Goal: Task Accomplishment & Management: Manage account settings

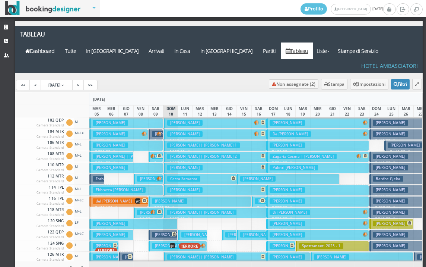
click at [139, 163] on button "Menzani Loredano € 269.00 7 notti 2 Adulti" at bounding box center [125, 168] width 73 height 11
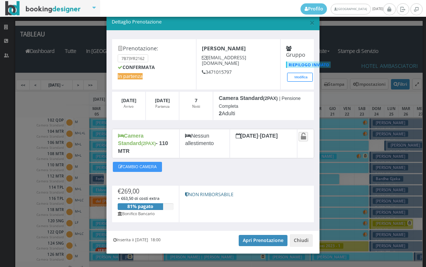
scroll to position [14, 0]
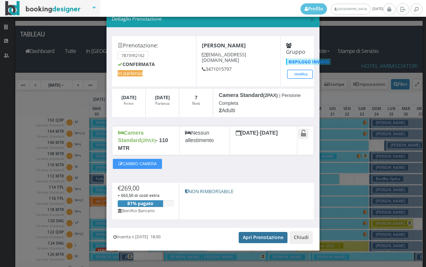
click at [267, 232] on link "Apri Prenotazione" at bounding box center [263, 237] width 49 height 11
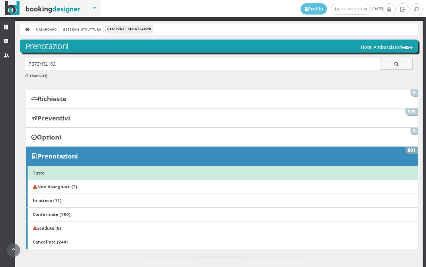
scroll to position [166, 0]
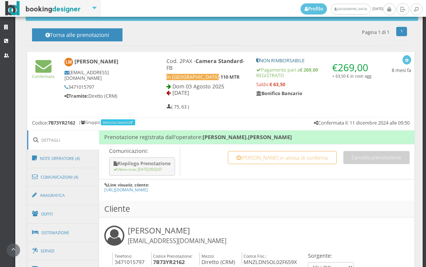
scroll to position [414, 0]
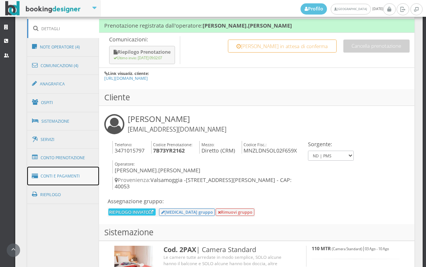
click at [65, 177] on link "Conti e Pagamenti" at bounding box center [63, 176] width 72 height 19
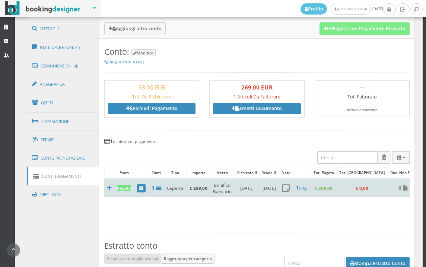
scroll to position [290, 0]
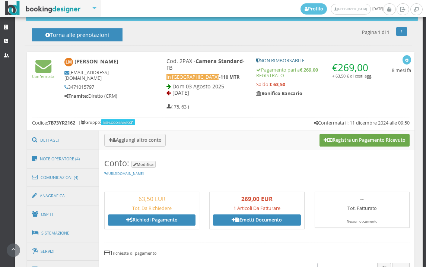
click at [352, 139] on button "Registra un Pagamento Ricevuto" at bounding box center [365, 140] width 90 height 13
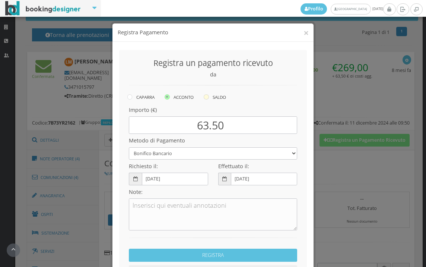
click at [206, 95] on icon at bounding box center [206, 96] width 5 height 5
radio input "true"
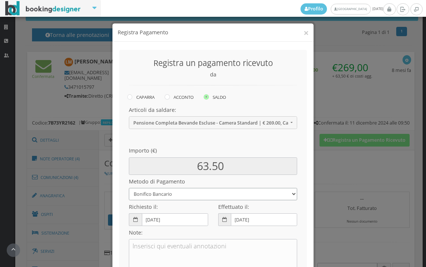
click at [198, 198] on select "Bonifico Bancario BONIFICO SUM UP Contanti Assegno Bancario Assegno Circolare V…" at bounding box center [213, 194] width 168 height 12
select select
click at [129, 188] on select "Bonifico Bancario BONIFICO SUM UP Contanti Assegno Bancario Assegno Circolare V…" at bounding box center [213, 194] width 168 height 12
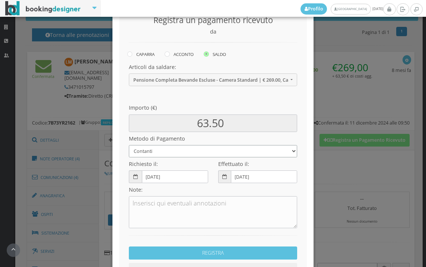
scroll to position [102, 0]
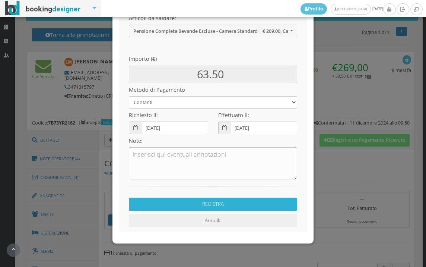
click at [189, 206] on button "REGISTRA" at bounding box center [213, 204] width 168 height 13
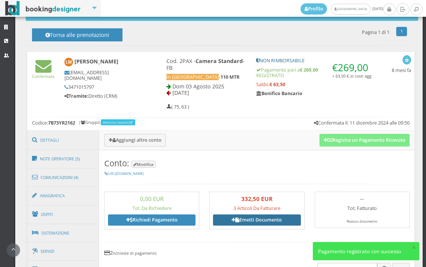
click at [247, 220] on link "Emetti Documento" at bounding box center [257, 219] width 88 height 11
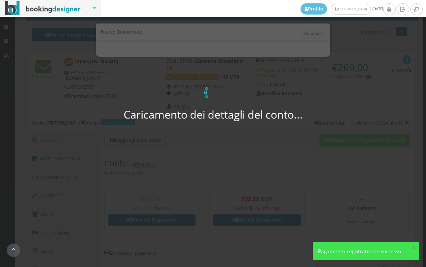
select select "PF"
select select "VALSAMOGGIA"
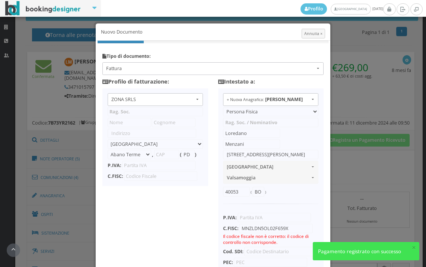
type input "ZONA SRLS"
type input "Vico V Durante, 8"
select select "Frattamaggiore"
type input "80027"
type input "NA"
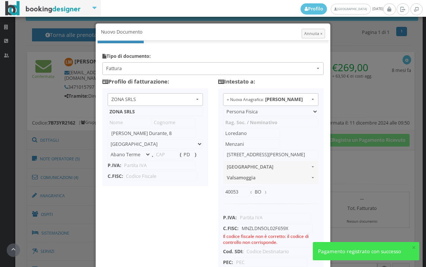
type input "10356321215"
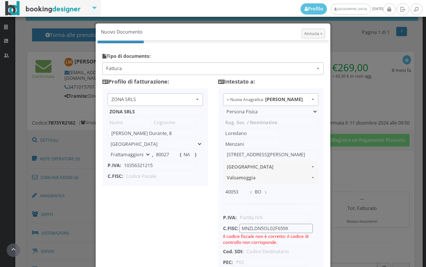
click at [266, 227] on input "MNZLDN5OL02F659X" at bounding box center [276, 228] width 73 height 9
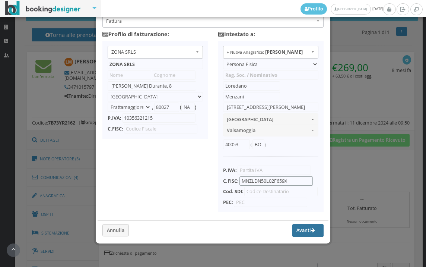
type input "MNZLDN50L02F659X"
click at [293, 230] on button "Avanti" at bounding box center [308, 230] width 31 height 13
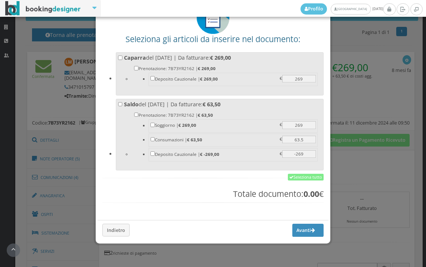
scroll to position [58, 0]
click at [298, 176] on link "Seleziona tutto" at bounding box center [306, 177] width 36 height 7
checkbox input "true"
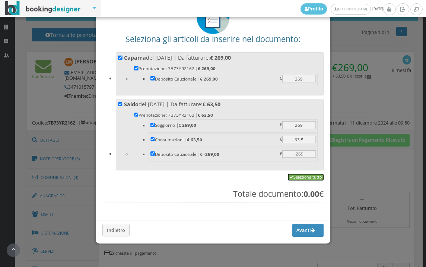
checkbox input "true"
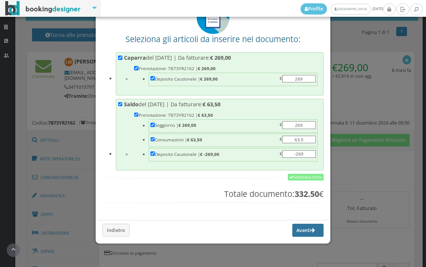
click at [293, 234] on button "Avanti" at bounding box center [308, 230] width 31 height 13
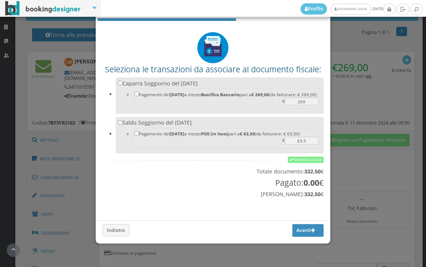
scroll to position [25, 0]
click at [294, 160] on link "Seleziona tutto" at bounding box center [306, 160] width 36 height 7
checkbox input "true"
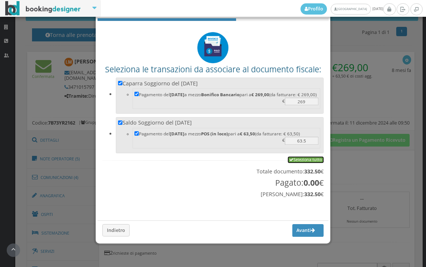
checkbox input "true"
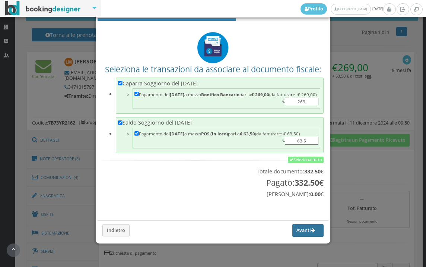
click at [294, 228] on button "Avanti" at bounding box center [308, 230] width 31 height 13
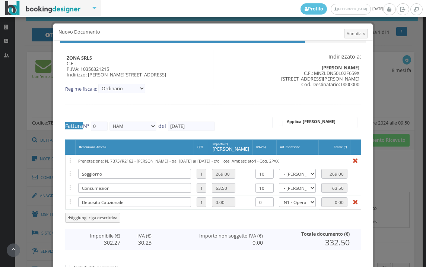
type input "448"
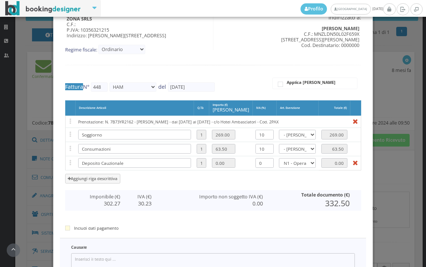
scroll to position [124, 0]
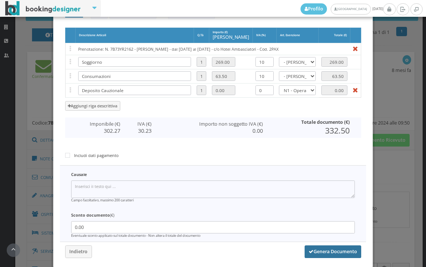
click at [318, 250] on button "Genera Documento" at bounding box center [333, 251] width 57 height 13
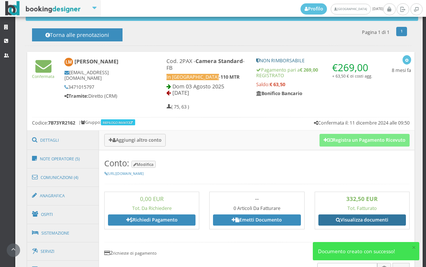
click at [356, 218] on link "Visualizza documenti" at bounding box center [363, 219] width 88 height 11
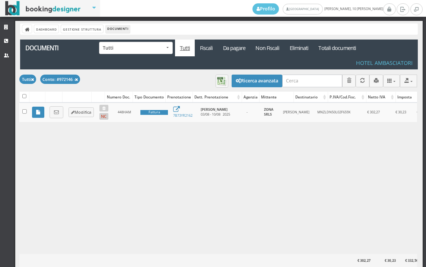
click at [59, 113] on link at bounding box center [57, 112] width 14 height 12
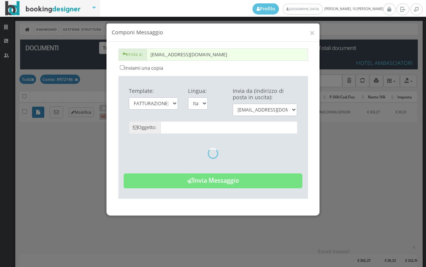
type input "Copia di cortesia: Fattura da ZONA SRLS - n. 448HAM del 10/08/2025"
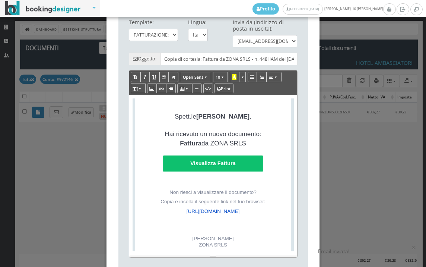
scroll to position [166, 0]
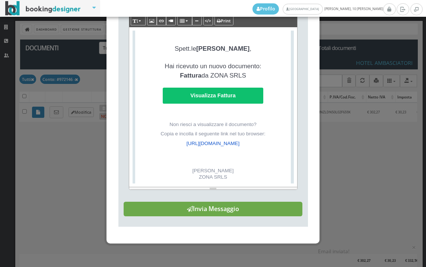
click at [221, 216] on button "Invia Messaggio" at bounding box center [213, 209] width 179 height 15
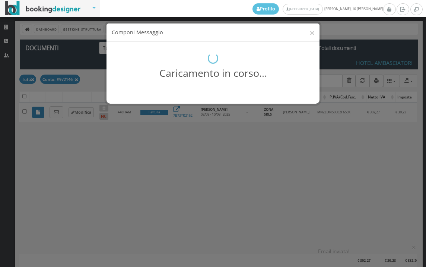
scroll to position [0, 0]
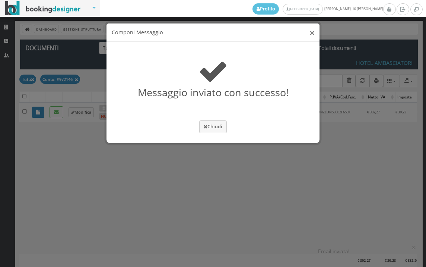
click at [310, 29] on button "×" at bounding box center [312, 32] width 5 height 9
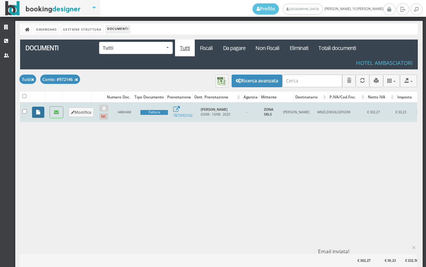
click at [35, 116] on link at bounding box center [38, 112] width 12 height 11
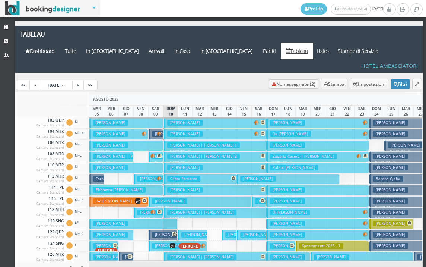
click at [132, 187] on h3 "Ebbrezza [PERSON_NAME]" at bounding box center [119, 190] width 53 height 6
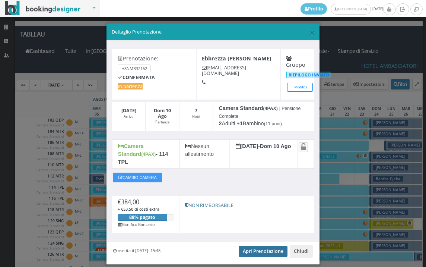
click at [267, 246] on link "Apri Prenotazione" at bounding box center [263, 251] width 49 height 11
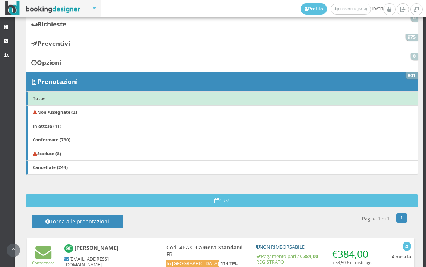
scroll to position [207, 0]
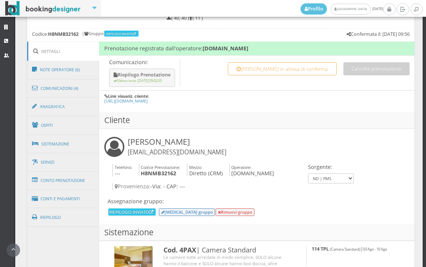
scroll to position [414, 0]
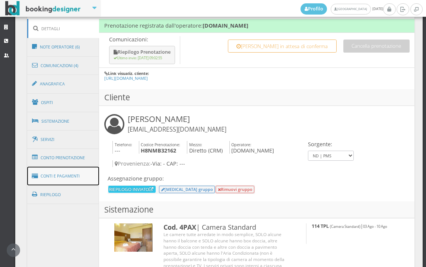
click at [61, 179] on link "Conti e Pagamenti" at bounding box center [63, 176] width 72 height 19
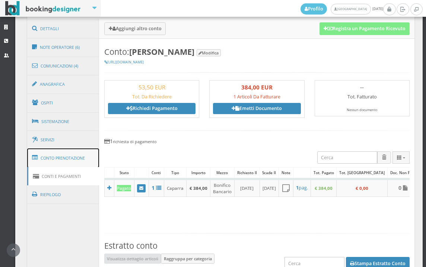
click at [72, 160] on link "Conto Prenotazione" at bounding box center [63, 157] width 72 height 19
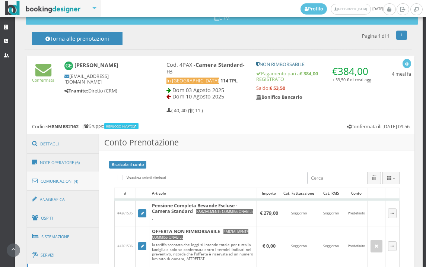
scroll to position [331, 0]
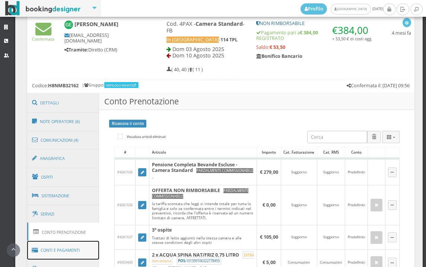
click at [64, 255] on link "Conti e Pagamenti" at bounding box center [63, 250] width 72 height 19
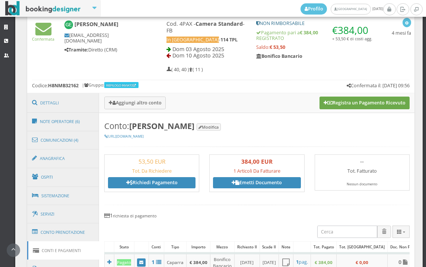
click at [341, 97] on button "Registra un Pagamento Ricevuto" at bounding box center [365, 103] width 90 height 13
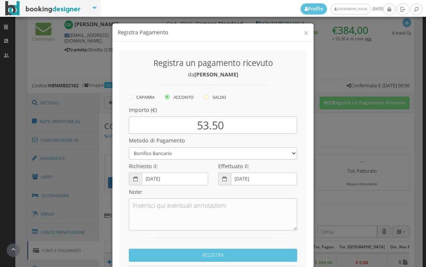
click at [204, 98] on icon at bounding box center [206, 96] width 5 height 5
radio input "true"
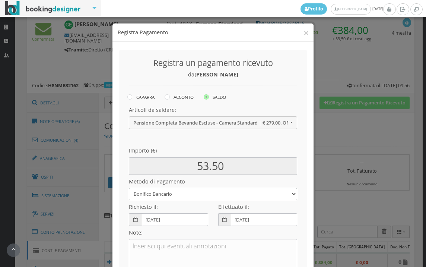
click at [182, 195] on select "Bonifico Bancario BONIFICO SUM UP Contanti Assegno Bancario Assegno Circolare V…" at bounding box center [213, 194] width 168 height 12
select select
click at [129, 188] on select "Bonifico Bancario BONIFICO SUM UP Contanti Assegno Bancario Assegno Circolare V…" at bounding box center [213, 194] width 168 height 12
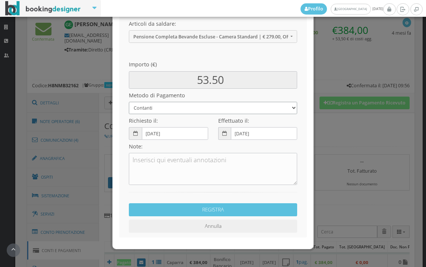
scroll to position [102, 0]
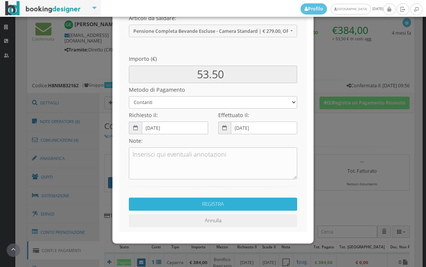
click at [204, 208] on button "REGISTRA" at bounding box center [213, 204] width 168 height 13
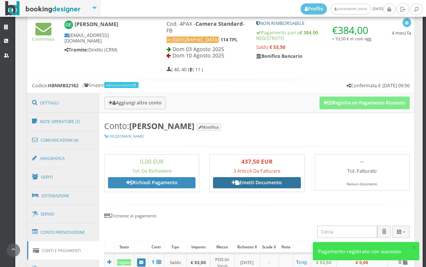
click at [250, 180] on link "Emetti Documento" at bounding box center [257, 182] width 88 height 11
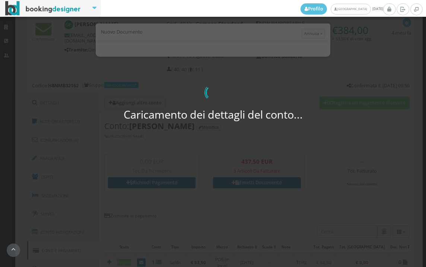
select select "Frattamaggiore"
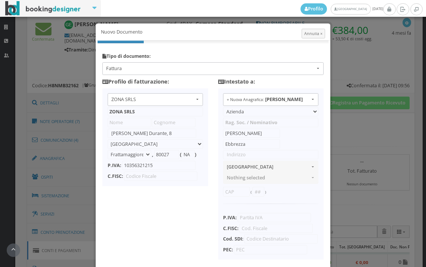
scroll to position [59, 0]
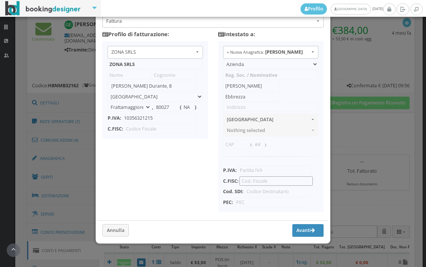
click at [267, 176] on input "text" at bounding box center [276, 180] width 73 height 9
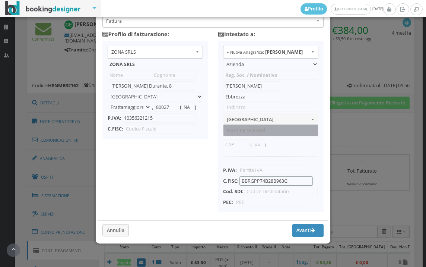
type input "BBRGPP74B28B963G"
click at [249, 127] on span "Nothing selected" at bounding box center [268, 130] width 83 height 6
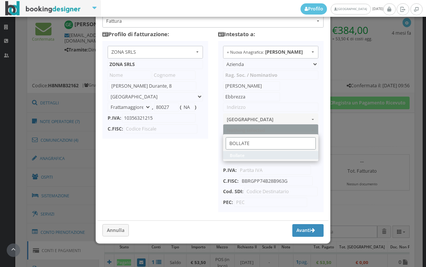
type input "BOLLATE"
click at [260, 151] on link "Bollate" at bounding box center [270, 155] width 95 height 8
select select "BOLLATE"
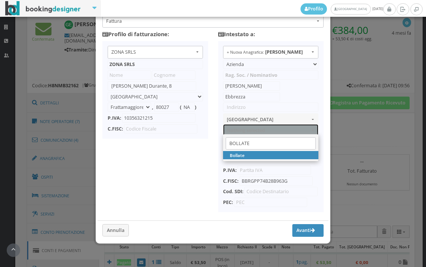
type input "MI"
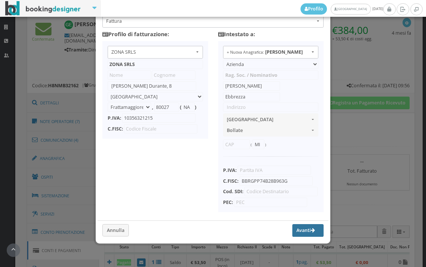
click at [296, 233] on button "Avanti" at bounding box center [308, 230] width 31 height 13
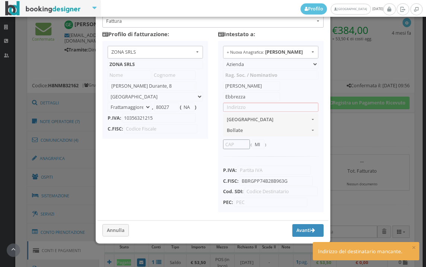
click at [232, 140] on input "text" at bounding box center [236, 143] width 27 height 9
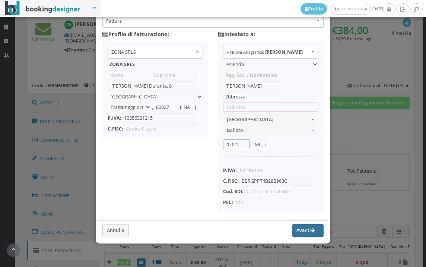
type input "20021"
click at [293, 232] on button "Avanti" at bounding box center [308, 230] width 31 height 13
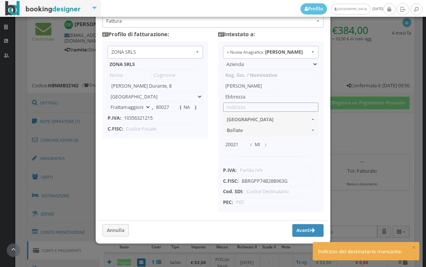
click at [254, 103] on input "text" at bounding box center [270, 107] width 95 height 9
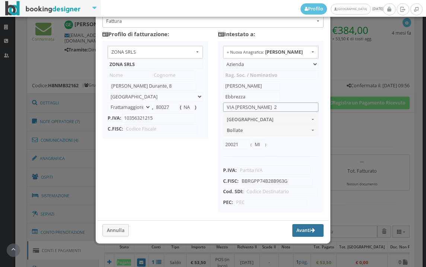
type input "VIA KENNEDY 2"
click at [293, 228] on button "Avanti" at bounding box center [308, 230] width 31 height 13
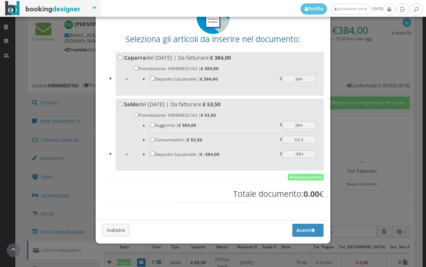
scroll to position [58, 0]
click at [305, 177] on link "Seleziona tutto" at bounding box center [306, 177] width 36 height 7
checkbox input "true"
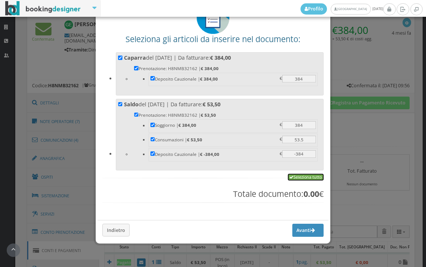
checkbox input "true"
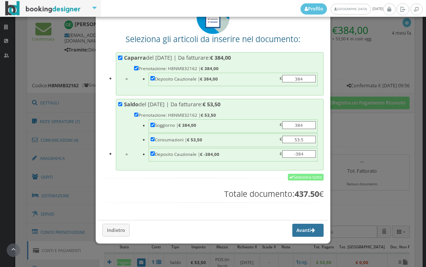
click at [299, 230] on button "Avanti" at bounding box center [308, 230] width 31 height 13
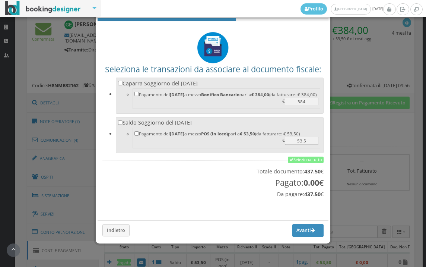
scroll to position [25, 0]
click at [303, 158] on link "Seleziona tutto" at bounding box center [306, 160] width 36 height 7
checkbox input "true"
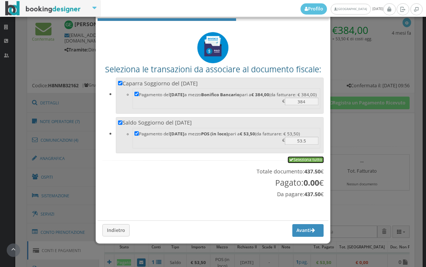
checkbox input "true"
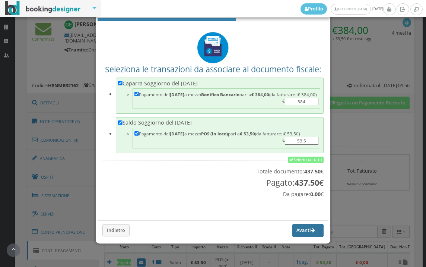
click at [296, 231] on button "Avanti" at bounding box center [308, 230] width 31 height 13
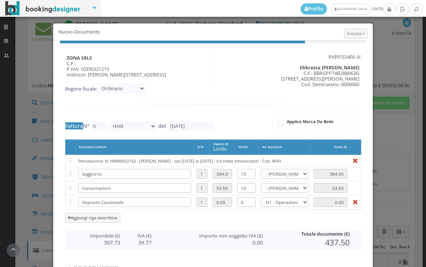
type input "449"
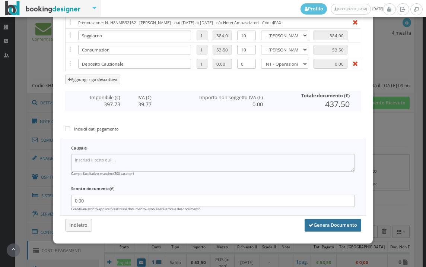
click at [338, 223] on button "Genera Documento" at bounding box center [333, 225] width 57 height 13
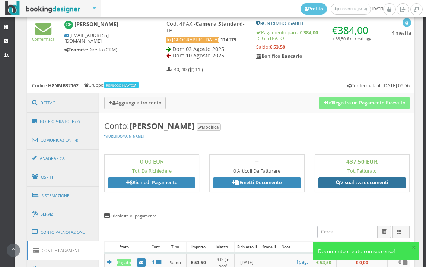
click at [362, 179] on link "Visualizza documenti" at bounding box center [363, 182] width 88 height 11
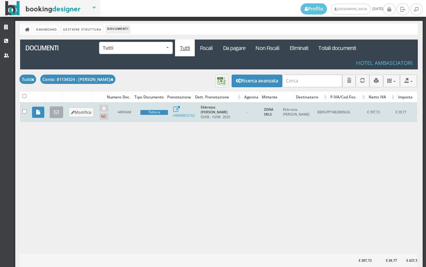
click at [59, 111] on icon at bounding box center [56, 112] width 5 height 5
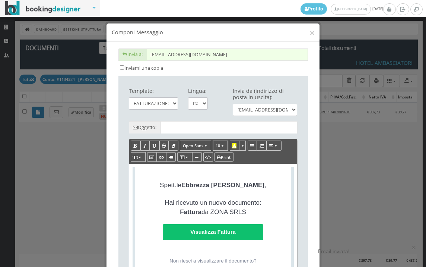
type input "Copia di cortesia: Fattura da ZONA SRLS - n. 449HAM del [DATE]"
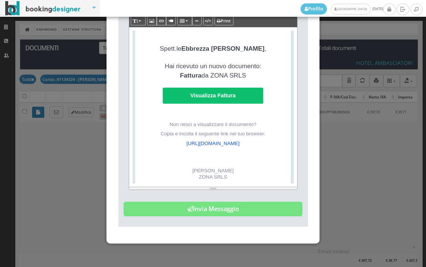
scroll to position [173, 0]
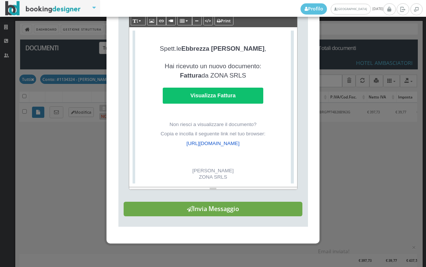
click at [234, 211] on button "Invia Messaggio" at bounding box center [213, 209] width 179 height 15
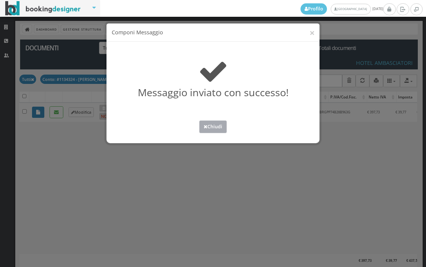
click at [212, 130] on button "Chiudi" at bounding box center [213, 126] width 28 height 12
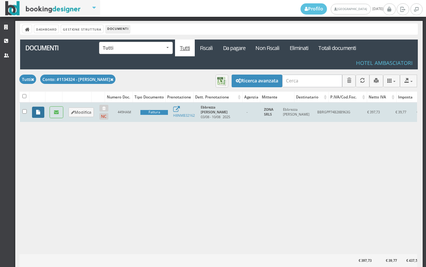
click at [37, 112] on icon at bounding box center [38, 112] width 4 height 5
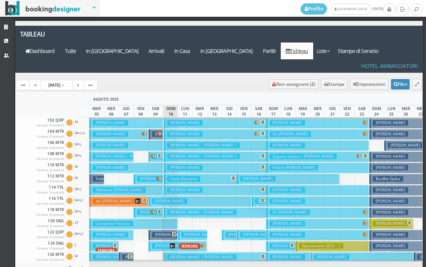
click at [158, 131] on img at bounding box center [159, 133] width 5 height 5
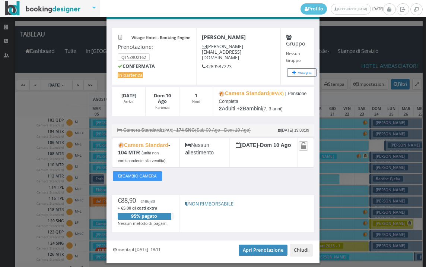
scroll to position [45, 0]
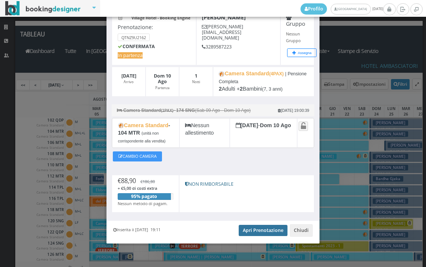
click at [258, 231] on link "Apri Prenotazione" at bounding box center [263, 230] width 49 height 11
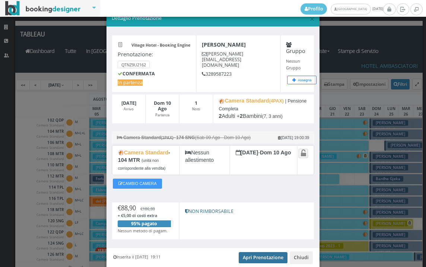
scroll to position [0, 0]
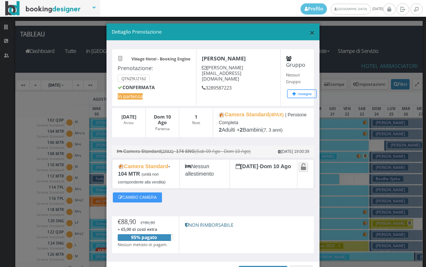
click at [310, 33] on span "×" at bounding box center [312, 32] width 5 height 13
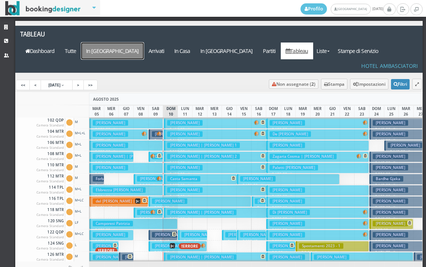
click at [144, 42] on a=pms-arrival-reservations"] "In Arrivo" at bounding box center [112, 50] width 63 height 17
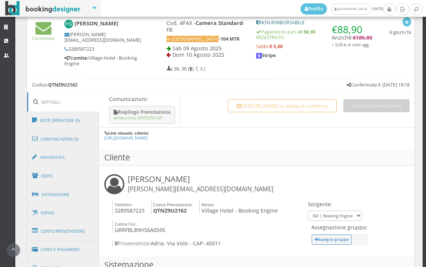
scroll to position [373, 0]
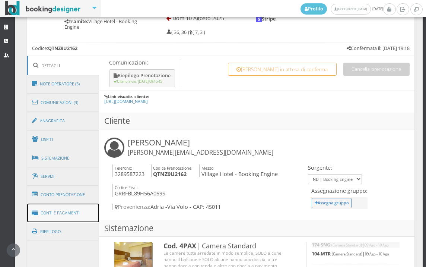
click at [76, 211] on link "Conti e Pagamenti" at bounding box center [63, 213] width 72 height 19
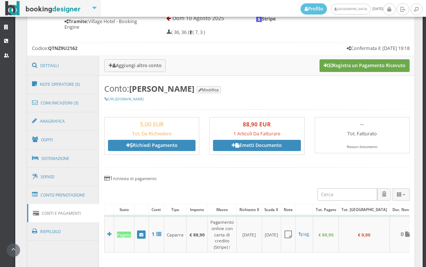
click at [360, 66] on button "Registra un Pagamento Ricevuto" at bounding box center [365, 65] width 90 height 13
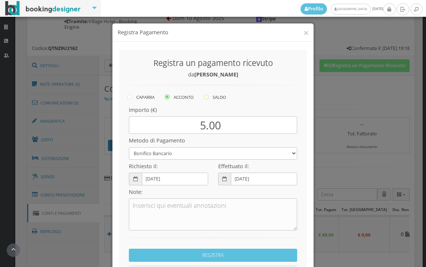
click at [206, 96] on icon at bounding box center [206, 96] width 5 height 5
radio input "true"
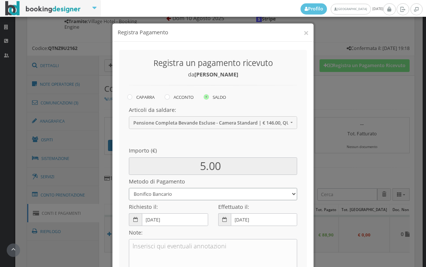
click at [161, 198] on select "Bonifico Bancario BONIFICO SUM UP Contanti Assegno Bancario Assegno Circolare V…" at bounding box center [213, 194] width 168 height 12
select select
click at [129, 188] on select "Bonifico Bancario BONIFICO SUM UP Contanti Assegno Bancario Assegno Circolare V…" at bounding box center [213, 194] width 168 height 12
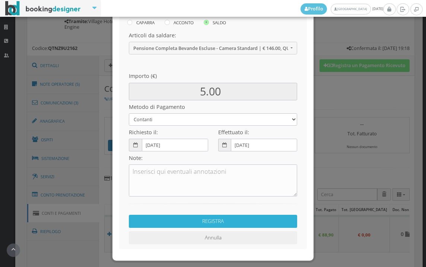
click at [236, 219] on button "REGISTRA" at bounding box center [213, 221] width 168 height 13
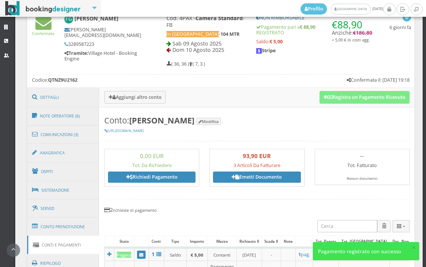
scroll to position [290, 0]
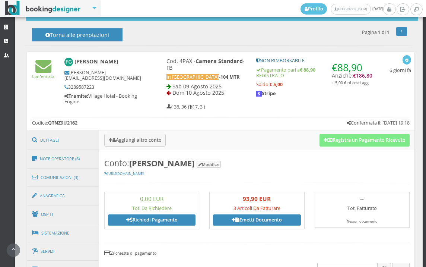
click at [265, 212] on div "93,90 EUR 3 Articoli Da Fatturare Emetti Documento" at bounding box center [257, 210] width 88 height 31
click at [259, 218] on link "Emetti Documento" at bounding box center [257, 219] width 88 height 11
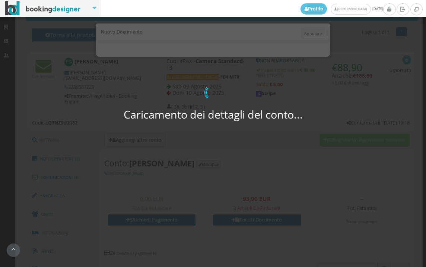
select select "PF"
select select "ADRIA"
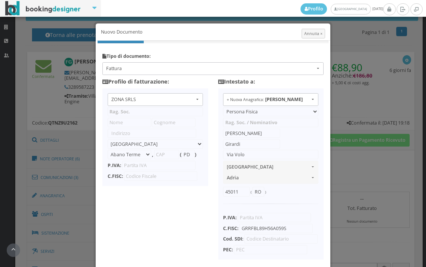
type input "ZONA SRLS"
type input "Vico V Durante, 8"
select select "Frattamaggiore"
type input "80027"
type input "NA"
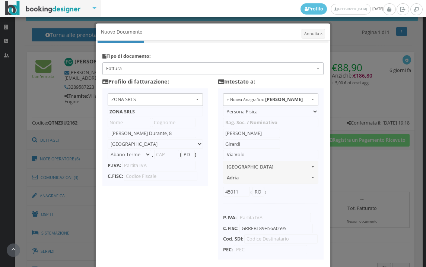
type input "10356321215"
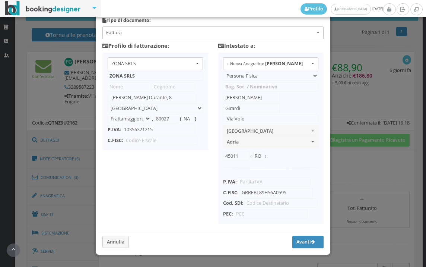
scroll to position [59, 0]
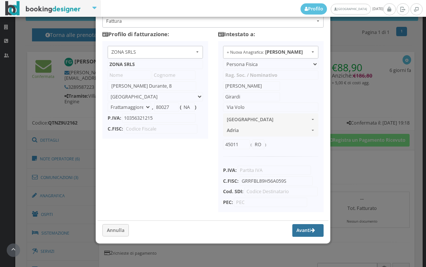
click at [296, 230] on button "Avanti" at bounding box center [308, 230] width 31 height 13
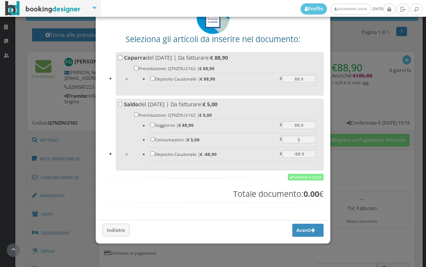
scroll to position [58, 0]
click at [300, 176] on link "Seleziona tutto" at bounding box center [306, 177] width 36 height 7
checkbox input "true"
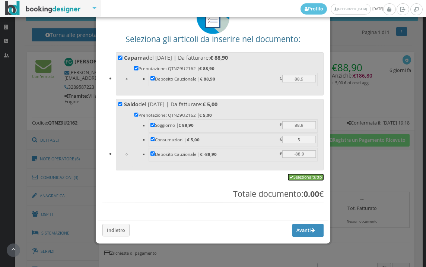
checkbox input "true"
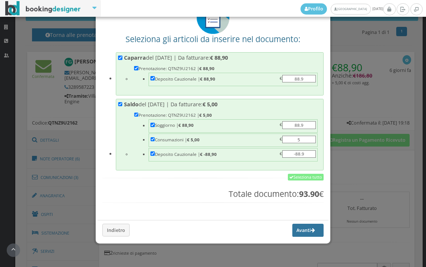
click at [295, 232] on button "Avanti" at bounding box center [308, 230] width 31 height 13
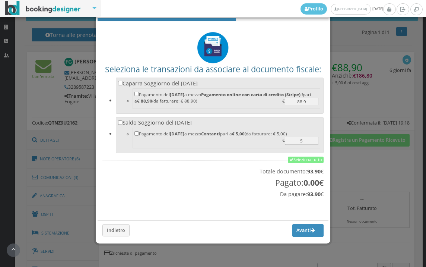
scroll to position [25, 0]
click at [303, 158] on link "Seleziona tutto" at bounding box center [306, 160] width 36 height 7
checkbox input "true"
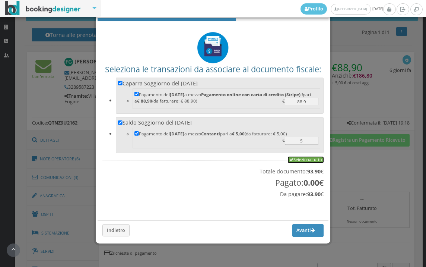
checkbox input "true"
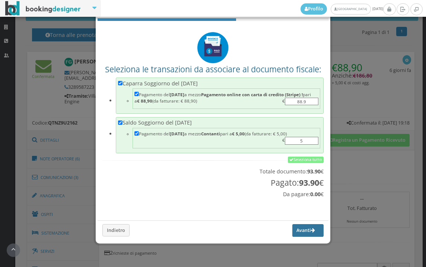
click at [293, 231] on button "Avanti" at bounding box center [308, 230] width 31 height 13
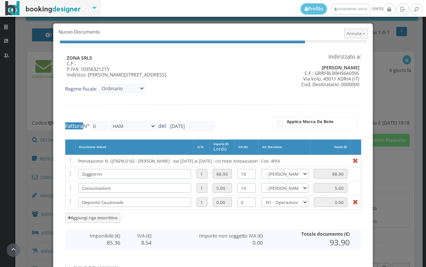
type input "450"
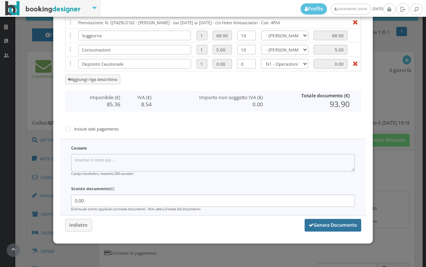
click at [328, 227] on button "Genera Documento" at bounding box center [333, 225] width 57 height 13
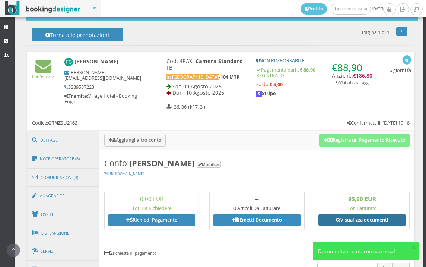
click at [358, 221] on link "Visualizza documenti" at bounding box center [363, 219] width 88 height 11
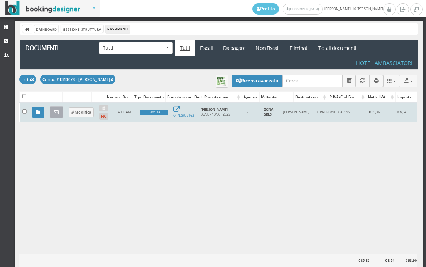
click at [57, 111] on icon at bounding box center [56, 112] width 5 height 5
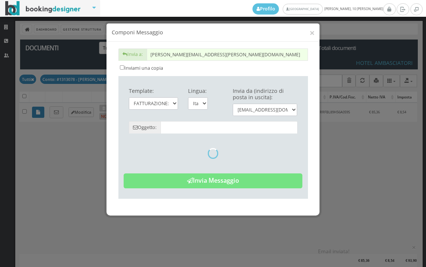
type input "Copia di cortesia: Fattura da ZONA SRLS - n. 450HAM del [DATE]"
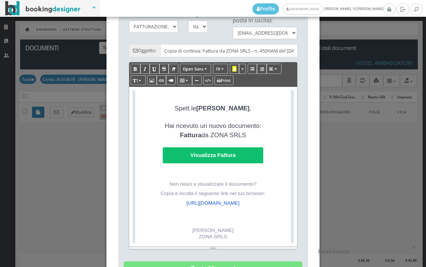
scroll to position [166, 0]
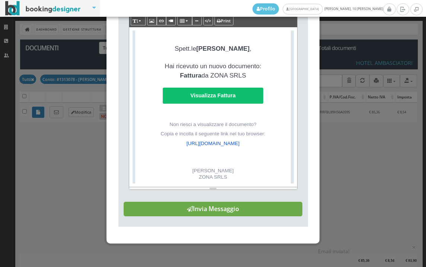
click at [245, 217] on button "Invia Messaggio" at bounding box center [213, 209] width 179 height 15
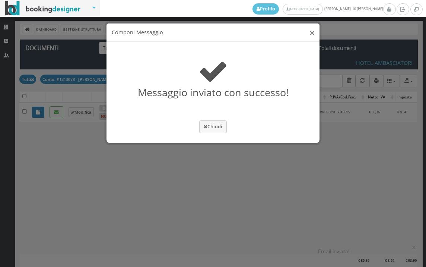
click at [313, 32] on button "×" at bounding box center [312, 32] width 5 height 9
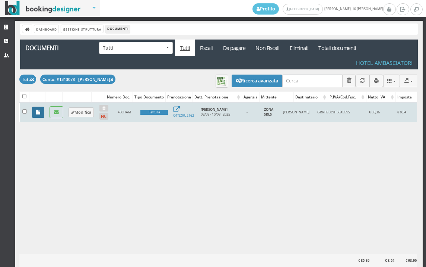
click at [39, 112] on icon at bounding box center [38, 112] width 4 height 5
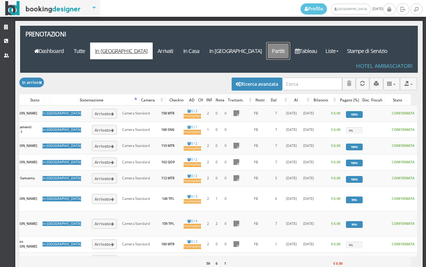
click at [286, 42] on link "Partiti" at bounding box center [278, 50] width 23 height 17
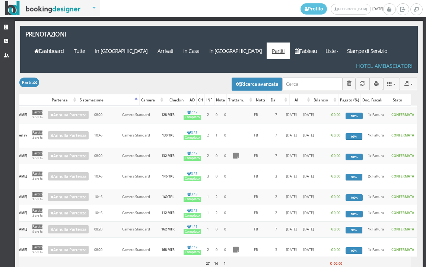
scroll to position [158, 225]
